Goal: Obtain resource: Download file/media

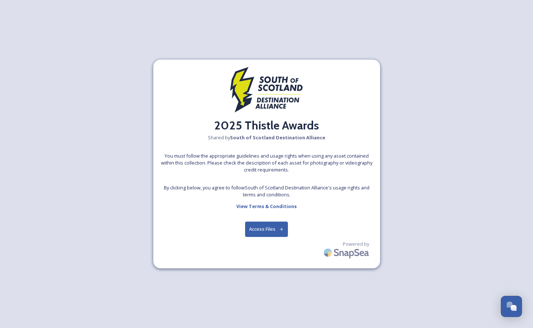
click at [267, 232] on button "Access Files" at bounding box center [266, 229] width 43 height 15
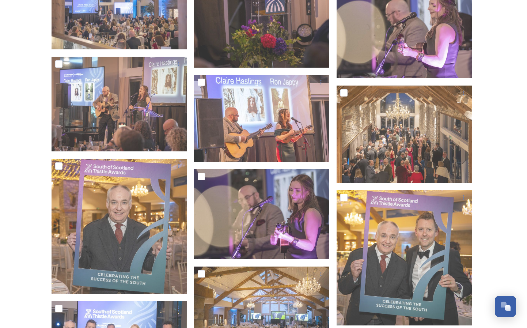
scroll to position [1936, 0]
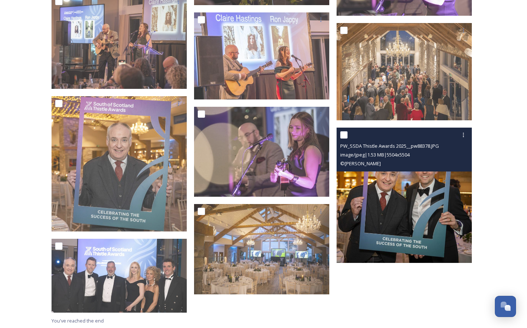
click at [392, 196] on img at bounding box center [404, 195] width 135 height 135
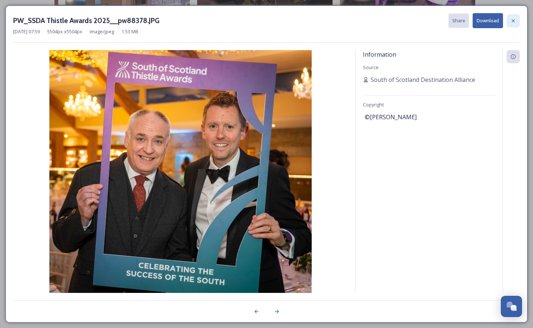
click at [512, 20] on icon at bounding box center [513, 21] width 6 height 6
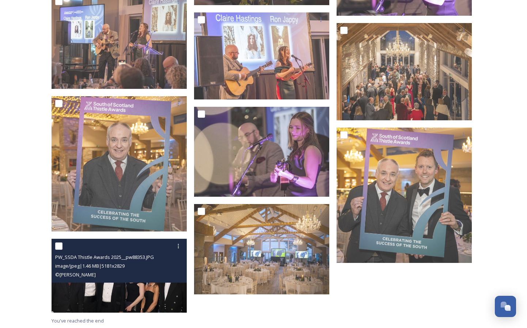
click at [59, 291] on img at bounding box center [119, 276] width 135 height 74
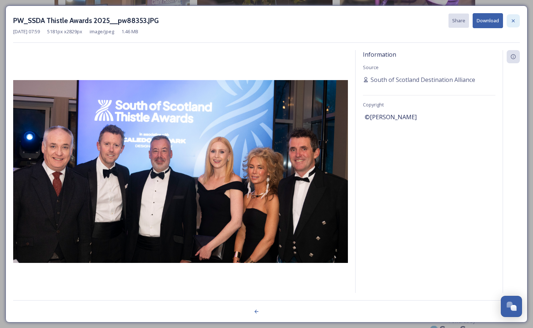
click at [512, 22] on icon at bounding box center [513, 21] width 6 height 6
